Goal: Task Accomplishment & Management: Use online tool/utility

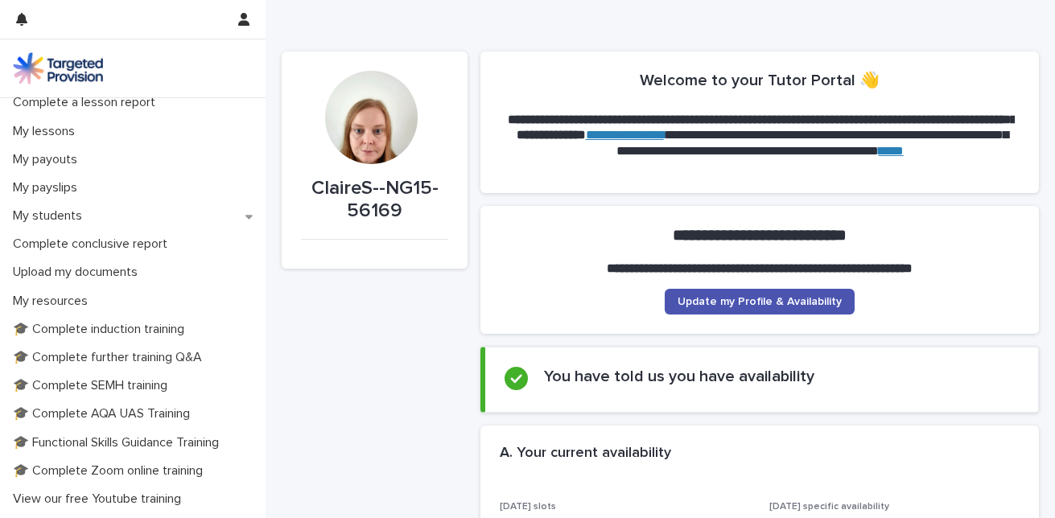
scroll to position [204, 0]
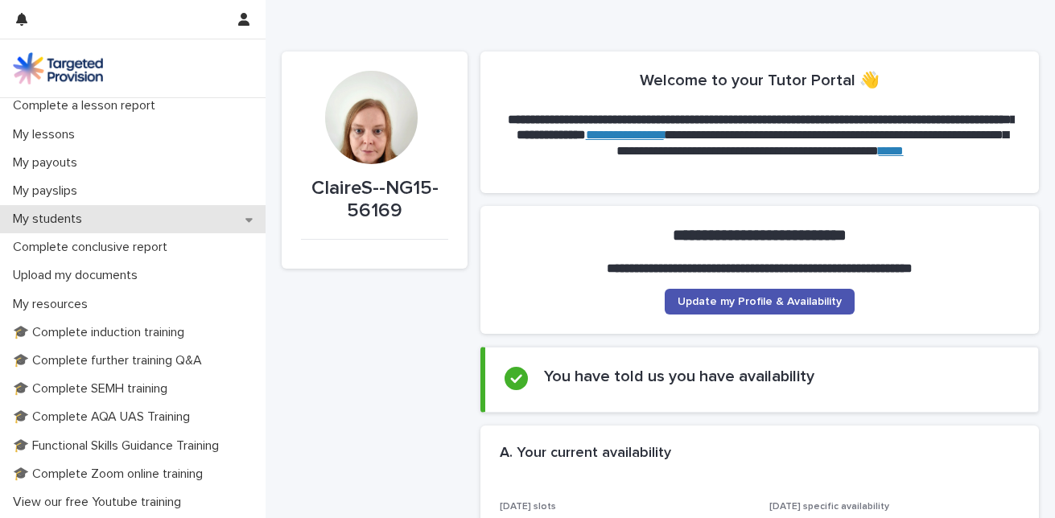
click at [57, 224] on p "My students" at bounding box center [50, 219] width 89 height 15
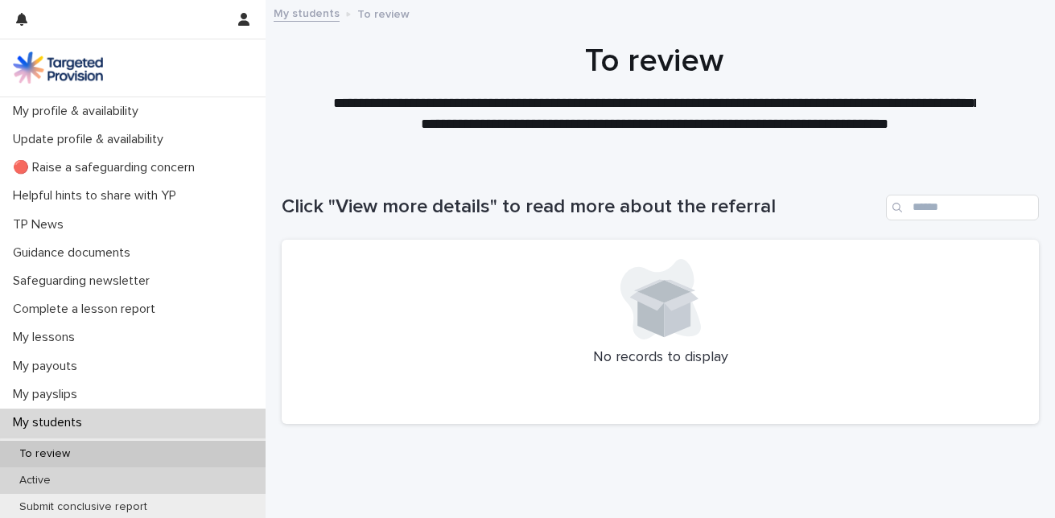
click at [43, 472] on div "Active" at bounding box center [133, 481] width 266 height 27
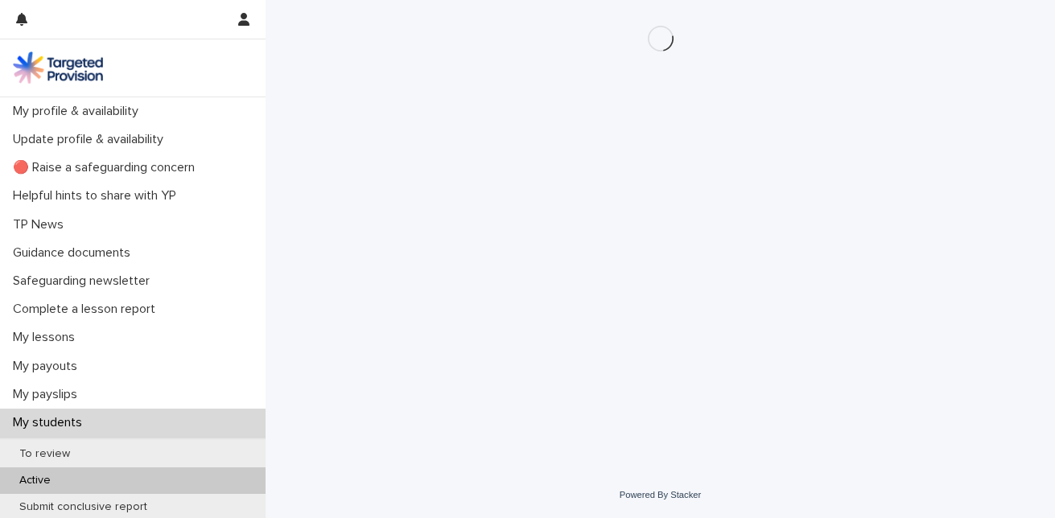
click at [363, 389] on div "Loading... Saving… Loading... Saving…" at bounding box center [660, 216] width 773 height 432
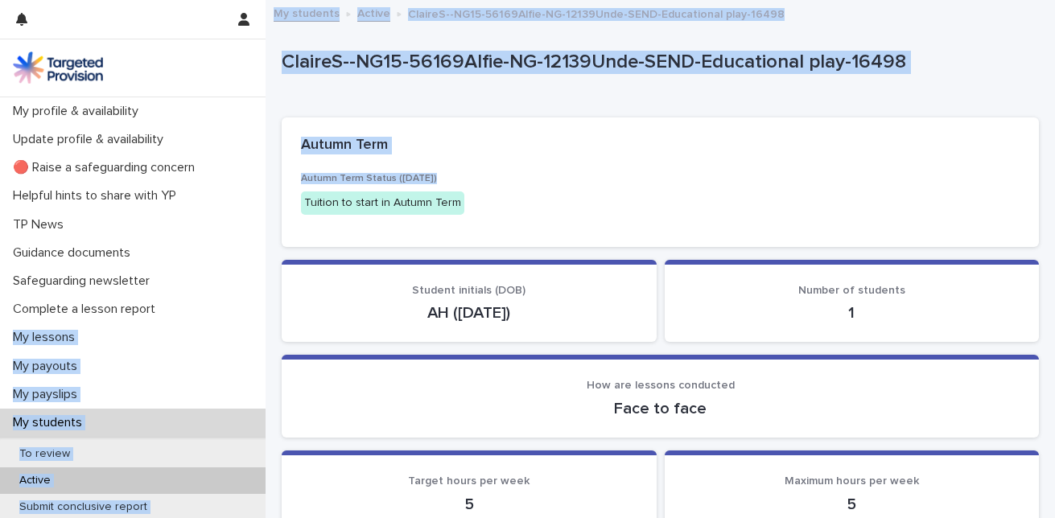
drag, startPoint x: 266, startPoint y: 246, endPoint x: 262, endPoint y: 315, distance: 68.5
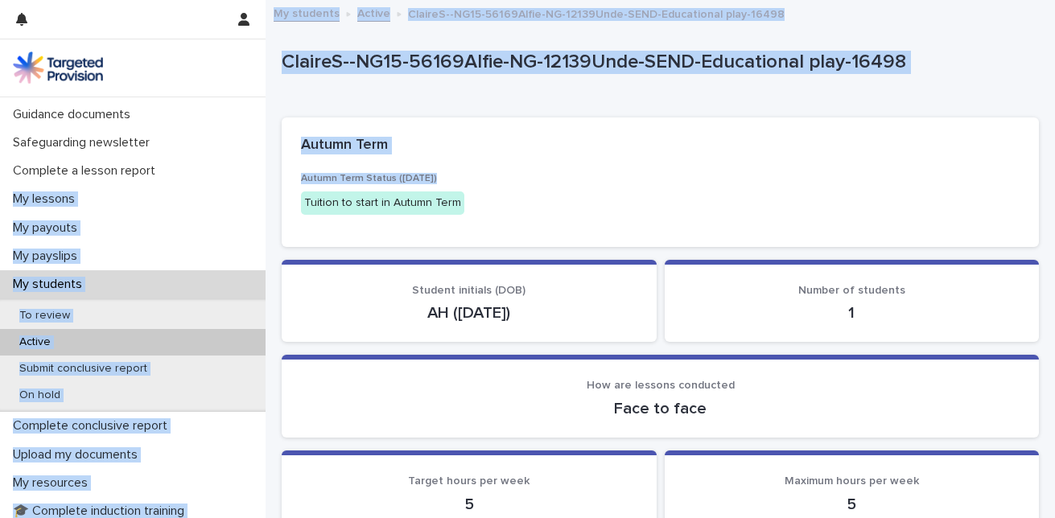
scroll to position [152, 0]
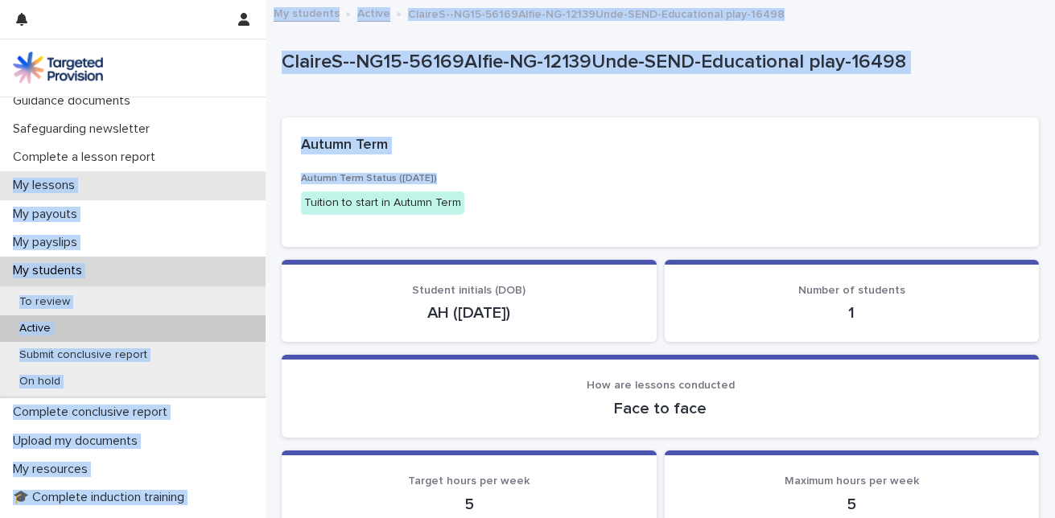
click at [225, 190] on div "My lessons" at bounding box center [133, 185] width 266 height 28
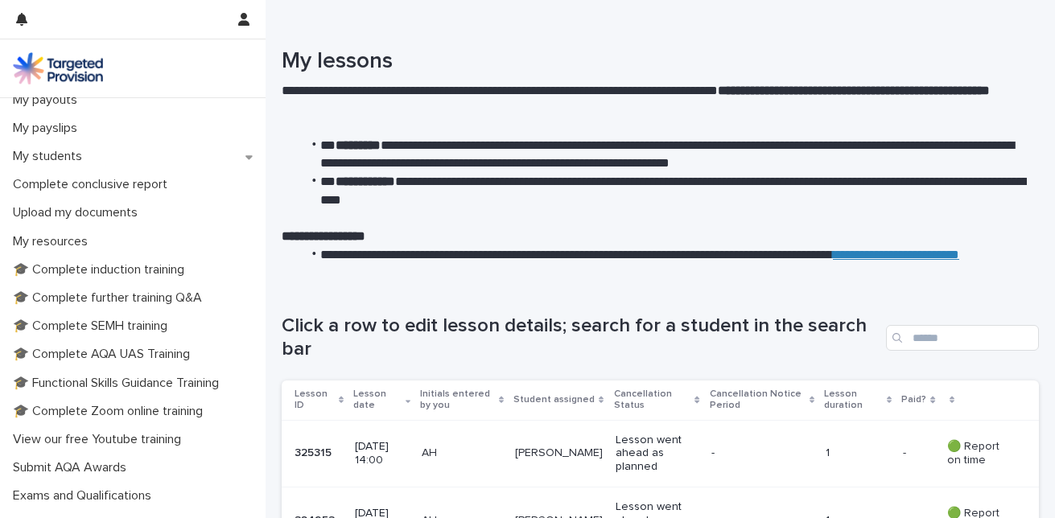
scroll to position [246, 0]
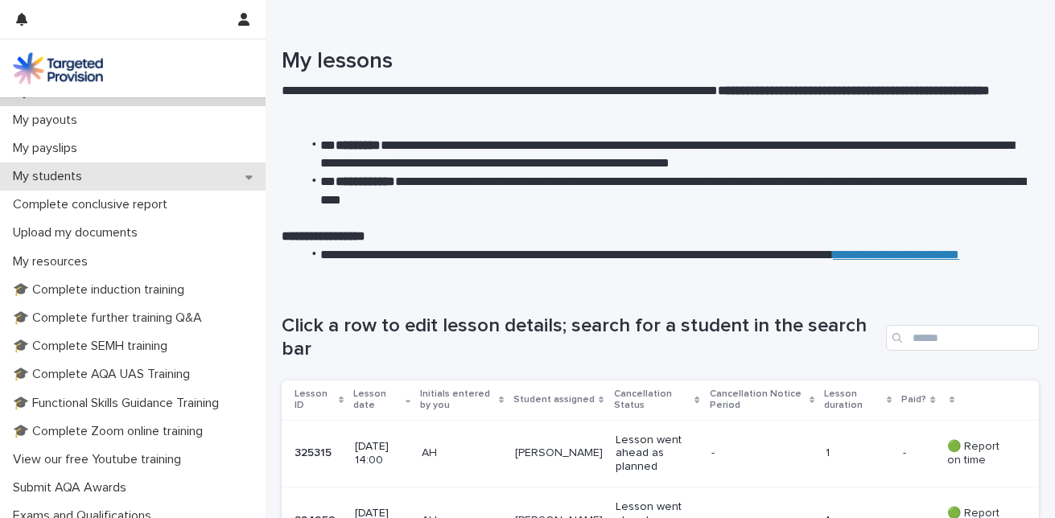
click at [43, 188] on div "My students" at bounding box center [133, 177] width 266 height 28
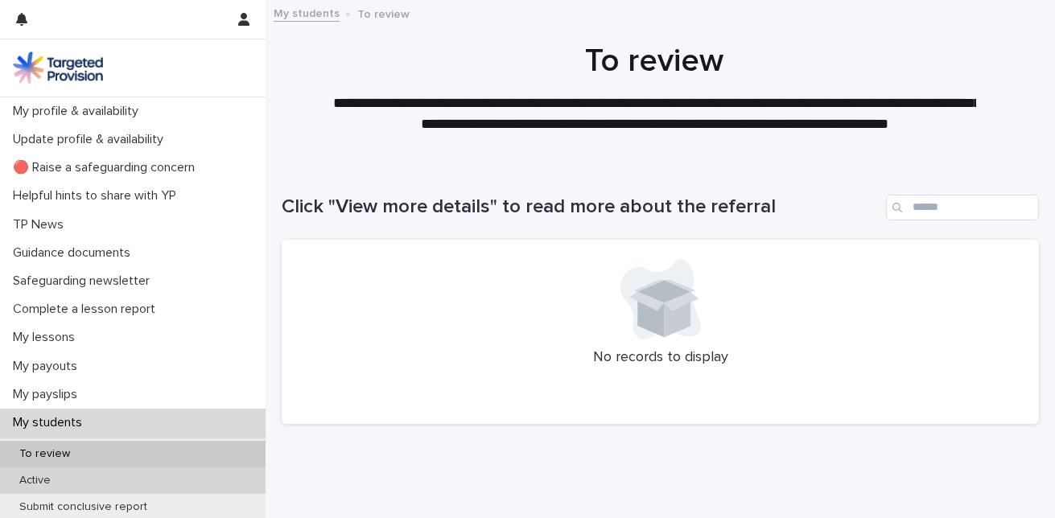
click at [37, 480] on p "Active" at bounding box center [34, 481] width 57 height 14
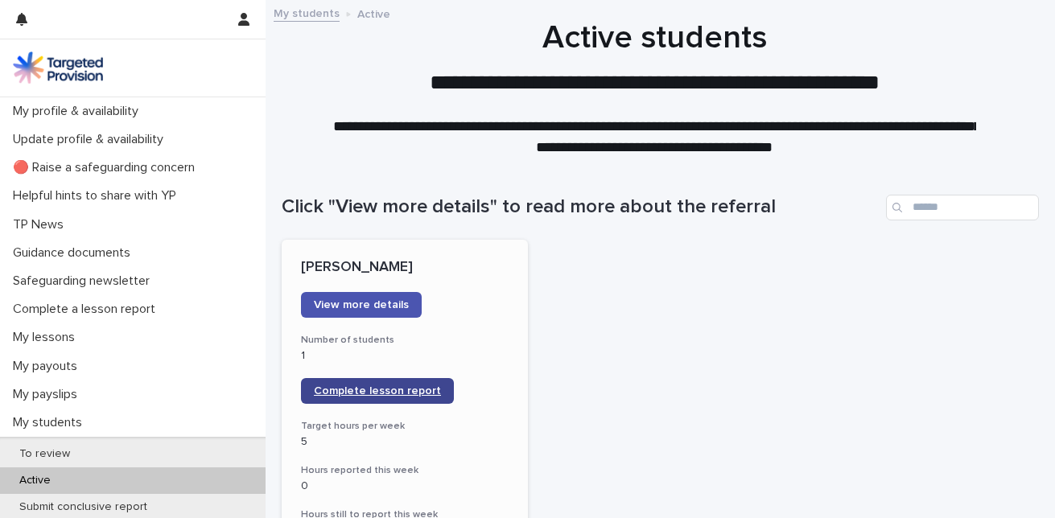
click at [350, 393] on span "Complete lesson report" at bounding box center [377, 390] width 127 height 11
